Goal: Transaction & Acquisition: Book appointment/travel/reservation

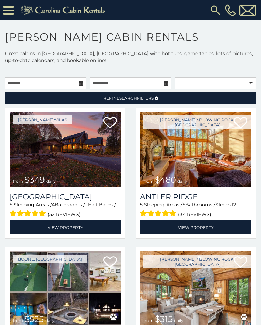
click at [220, 5] on img at bounding box center [216, 10] width 12 height 12
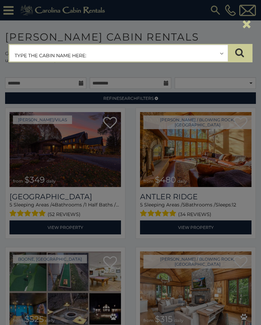
click at [93, 49] on input "text" at bounding box center [119, 53] width 218 height 17
type input "**********"
click at [242, 50] on icon "submit" at bounding box center [239, 53] width 9 height 10
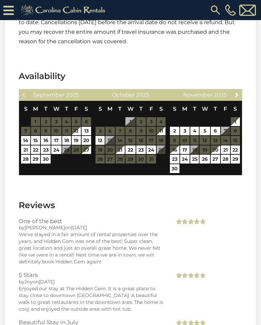
scroll to position [1337, 0]
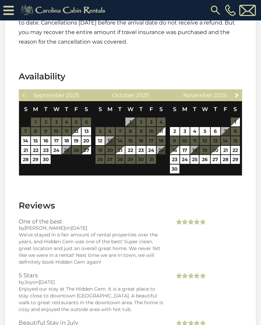
click at [238, 67] on section "Availability Previous [DATE] S M T W T F S 1 2 3 4 5 6 7 8 9 10 11 12 13 14 15 …" at bounding box center [130, 124] width 251 height 129
click at [240, 90] on link "Next" at bounding box center [237, 94] width 9 height 9
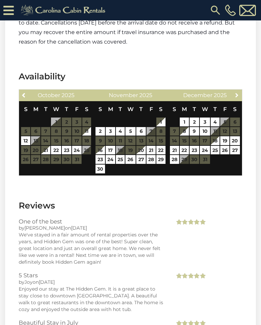
click at [241, 90] on link "Next" at bounding box center [237, 94] width 9 height 9
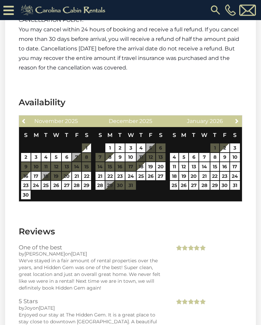
scroll to position [1311, 0]
click at [22, 116] on link "Previous" at bounding box center [24, 120] width 9 height 9
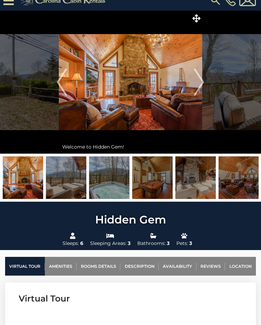
scroll to position [0, 0]
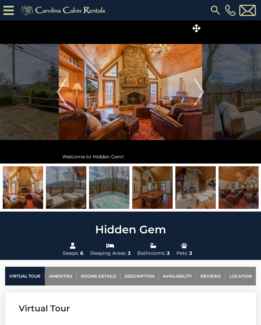
click at [201, 92] on img "Next" at bounding box center [199, 91] width 10 height 27
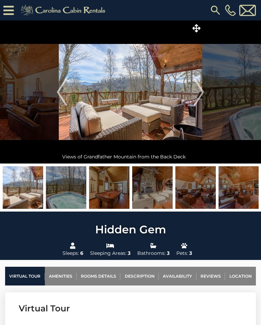
click at [198, 90] on img "Next" at bounding box center [199, 91] width 10 height 27
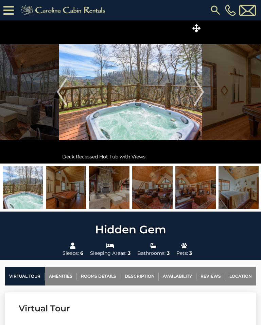
click at [200, 91] on img "Next" at bounding box center [199, 91] width 10 height 27
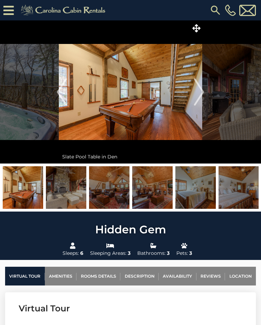
click at [202, 90] on img "Next" at bounding box center [199, 91] width 10 height 27
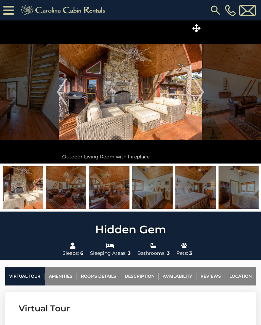
click at [204, 92] on img "Next" at bounding box center [199, 91] width 10 height 27
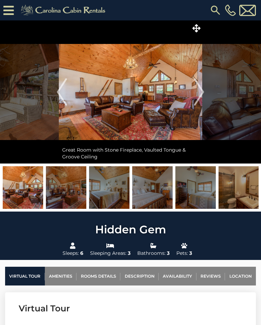
click at [202, 94] on img "Next" at bounding box center [199, 91] width 10 height 27
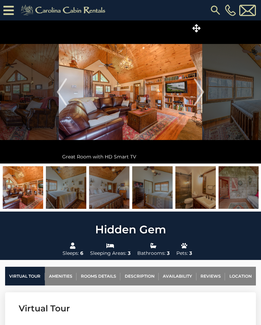
click at [203, 93] on img "Next" at bounding box center [199, 91] width 10 height 27
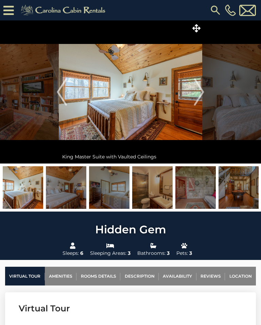
click at [202, 91] on img "Next" at bounding box center [199, 91] width 10 height 27
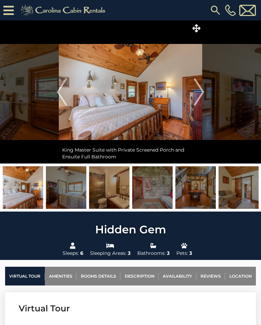
click at [199, 95] on img "Next" at bounding box center [199, 91] width 10 height 27
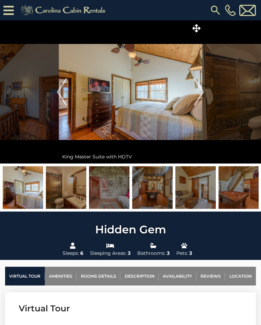
click at [201, 96] on img "Next" at bounding box center [199, 91] width 10 height 27
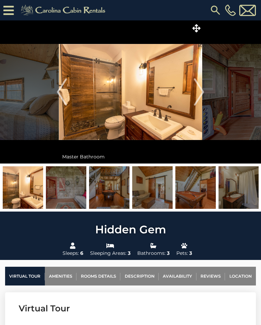
click at [203, 92] on img "Next" at bounding box center [199, 91] width 10 height 27
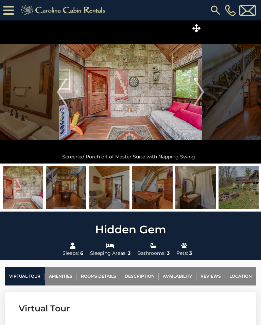
click at [198, 90] on img "Next" at bounding box center [199, 91] width 10 height 27
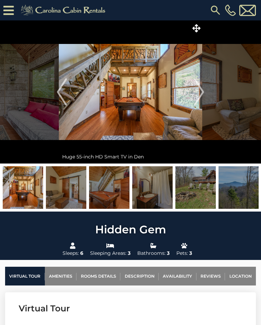
click at [202, 93] on img "Next" at bounding box center [199, 91] width 10 height 27
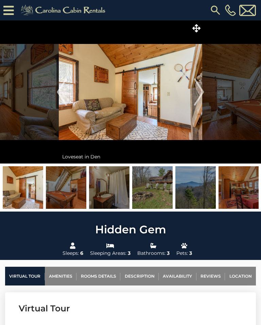
click at [200, 94] on img "Next" at bounding box center [199, 91] width 10 height 27
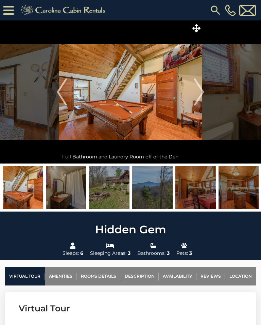
click at [204, 93] on img "Next" at bounding box center [199, 91] width 10 height 27
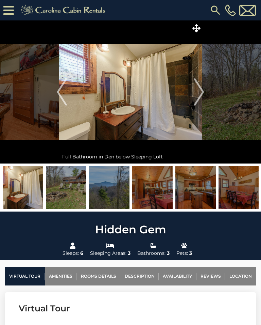
click at [202, 94] on img "Next" at bounding box center [199, 91] width 10 height 27
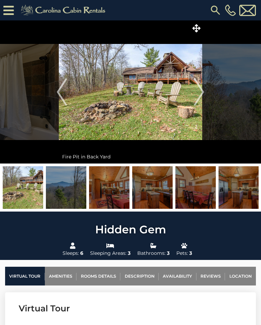
click at [203, 94] on img "Next" at bounding box center [199, 91] width 10 height 27
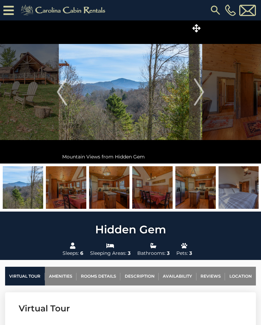
click at [200, 87] on img "Next" at bounding box center [199, 91] width 10 height 27
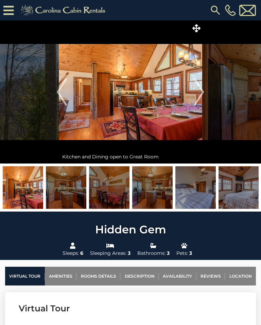
click at [204, 94] on img "Next" at bounding box center [199, 91] width 10 height 27
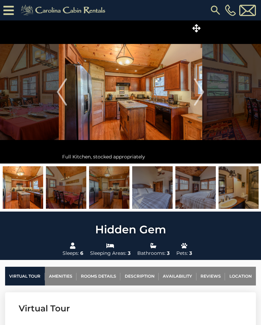
click at [201, 92] on img "Next" at bounding box center [199, 91] width 10 height 27
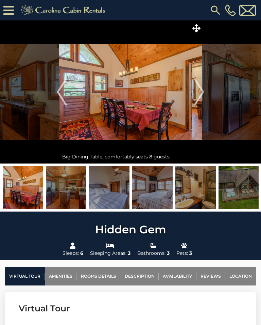
click at [202, 92] on img "Next" at bounding box center [199, 91] width 10 height 27
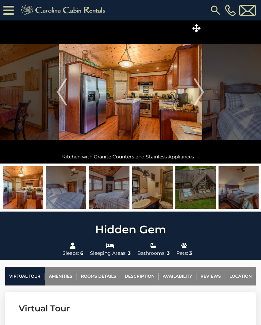
click at [199, 87] on img "Next" at bounding box center [199, 91] width 10 height 27
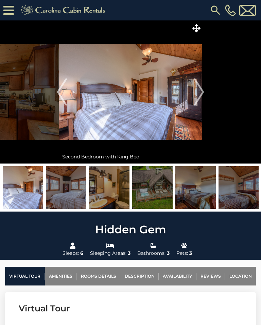
click at [203, 95] on img "Next" at bounding box center [199, 91] width 10 height 27
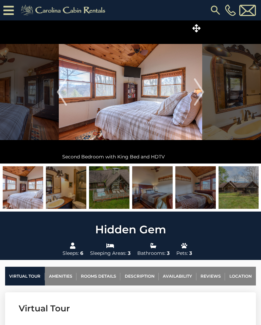
click at [199, 94] on img "Next" at bounding box center [199, 91] width 10 height 27
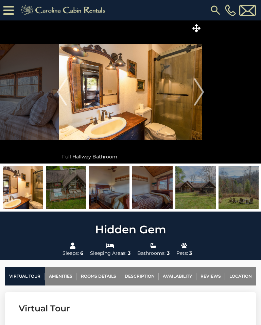
click at [199, 91] on img "Next" at bounding box center [199, 91] width 10 height 27
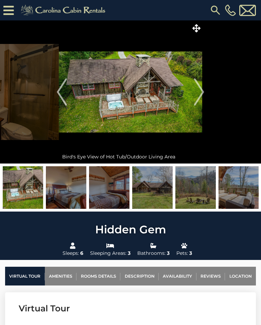
click at [202, 93] on img "Next" at bounding box center [199, 91] width 10 height 27
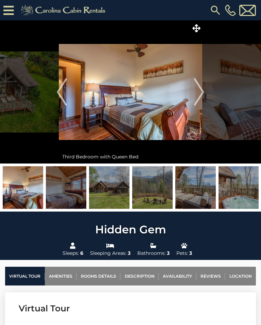
click at [204, 89] on img "Next" at bounding box center [199, 91] width 10 height 27
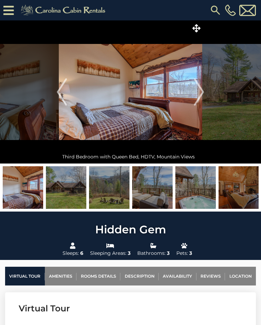
click at [202, 90] on img "Next" at bounding box center [199, 91] width 10 height 27
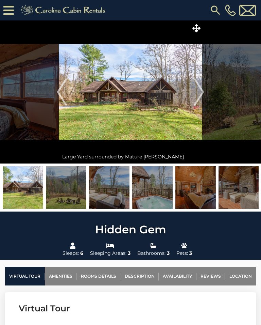
click at [204, 95] on img "Next" at bounding box center [199, 91] width 10 height 27
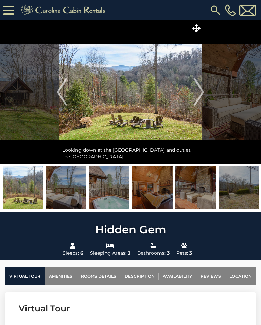
click at [200, 97] on img "Next" at bounding box center [199, 91] width 10 height 27
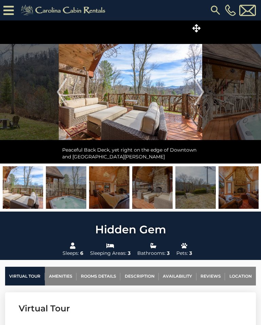
click at [200, 94] on img "Next" at bounding box center [199, 91] width 10 height 27
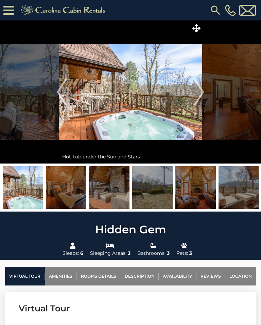
click at [202, 96] on img "Next" at bounding box center [199, 91] width 10 height 27
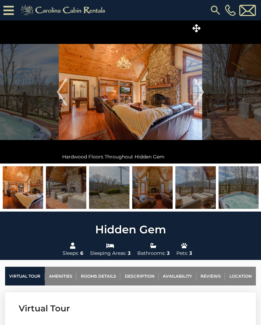
click at [204, 90] on img "Next" at bounding box center [199, 91] width 10 height 27
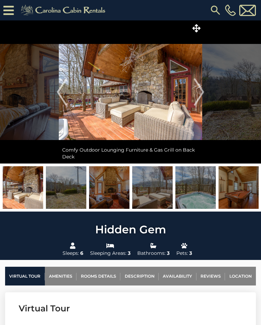
click at [204, 89] on img "Next" at bounding box center [199, 91] width 10 height 27
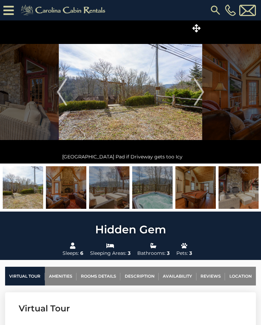
click at [203, 90] on img "Next" at bounding box center [199, 91] width 10 height 27
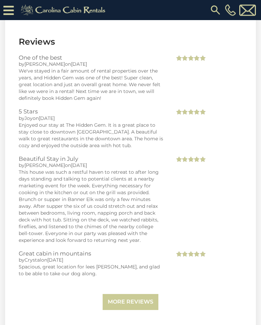
scroll to position [1501, 0]
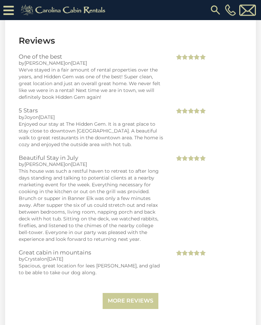
click at [140, 293] on link "More Reviews" at bounding box center [131, 301] width 56 height 16
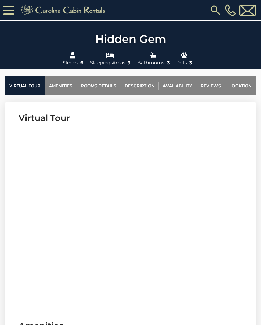
scroll to position [193, 0]
